Goal: Task Accomplishment & Management: Complete application form

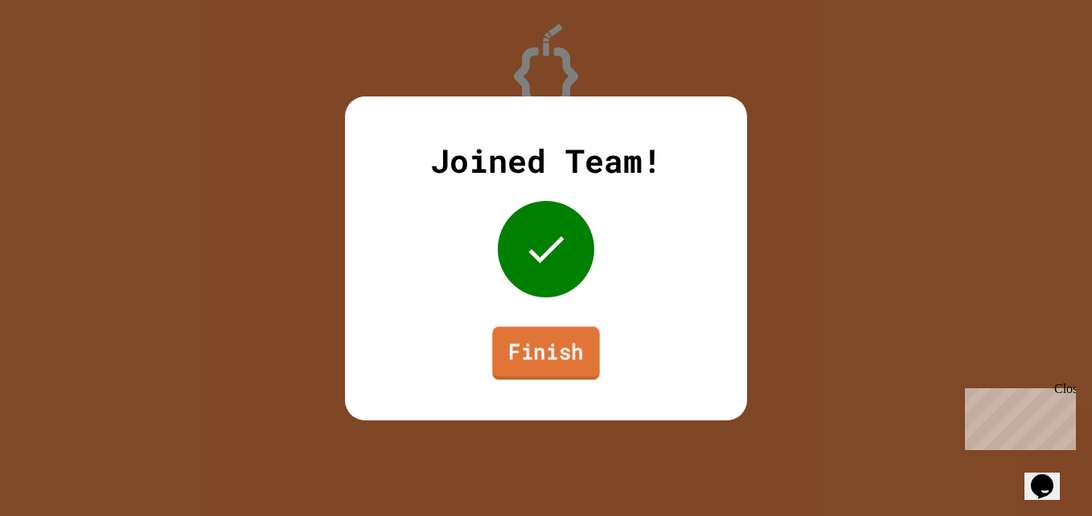
click at [534, 342] on link "Finish" at bounding box center [545, 353] width 107 height 53
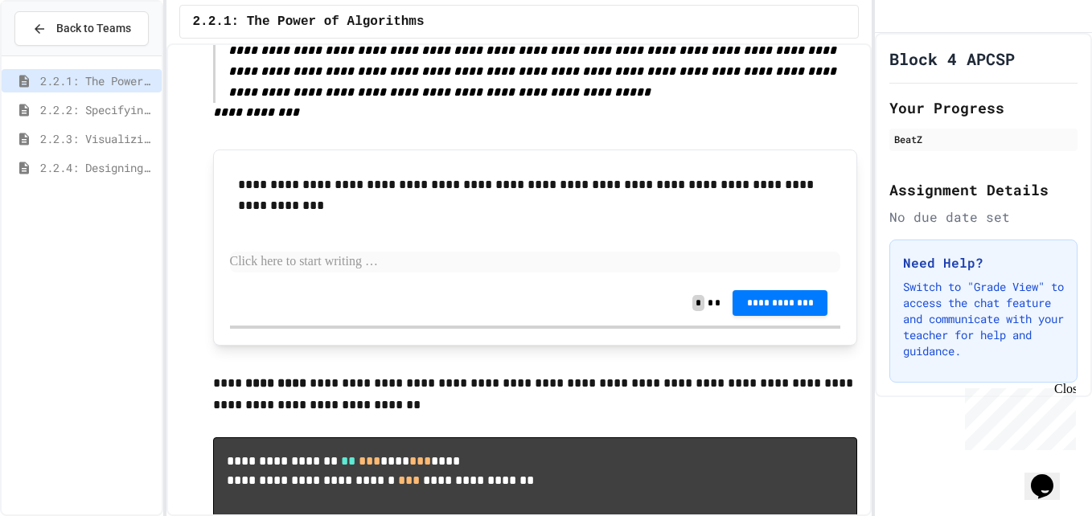
scroll to position [1311, 0]
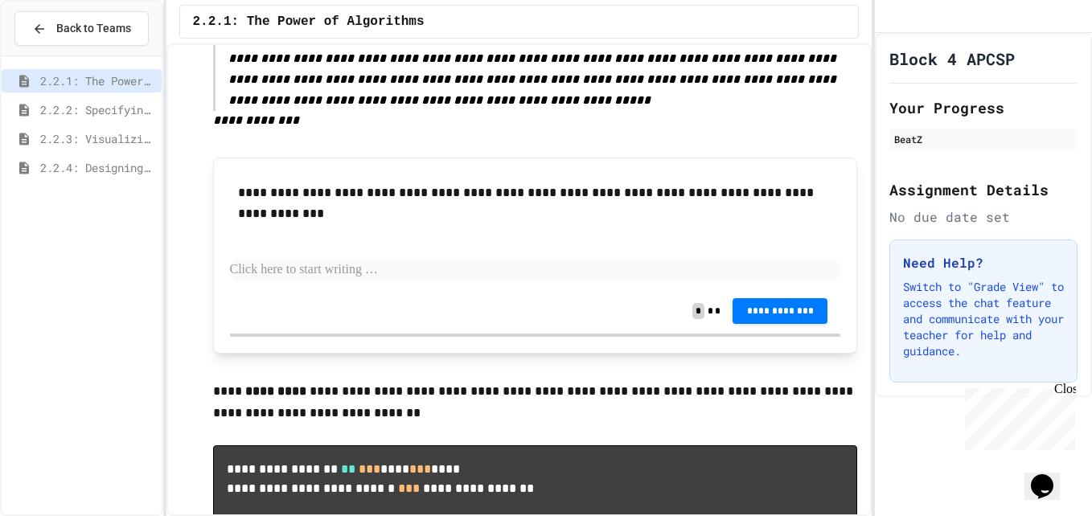
click at [106, 119] on div "2.2.2: Specifying Ideas with Pseudocode" at bounding box center [82, 109] width 160 height 23
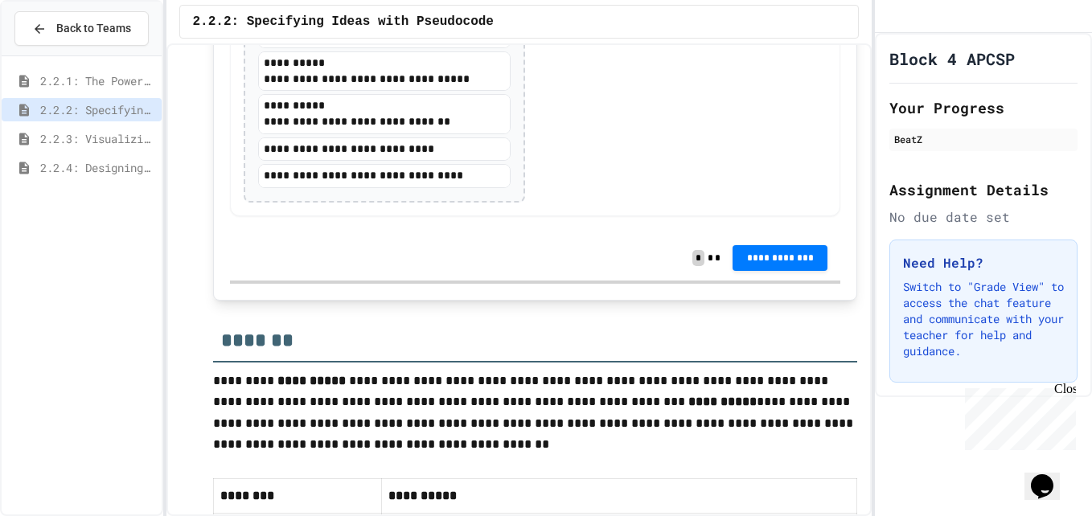
scroll to position [3473, 0]
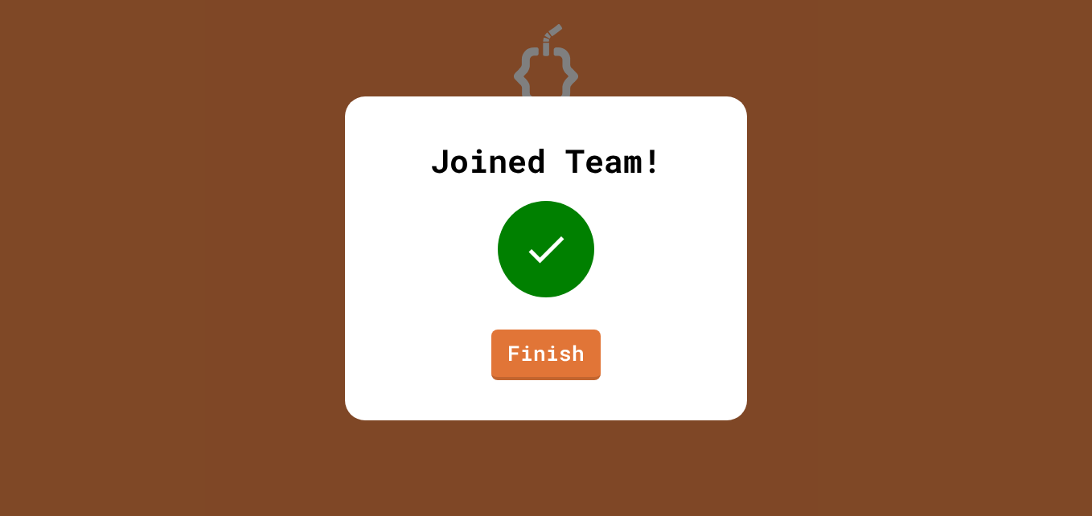
click at [536, 252] on icon at bounding box center [546, 249] width 48 height 48
click at [541, 346] on link "Finish" at bounding box center [545, 355] width 109 height 51
